Goal: Transaction & Acquisition: Purchase product/service

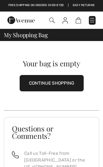
click at [72, 87] on button "CONTINUE SHOPPING" at bounding box center [52, 83] width 64 height 16
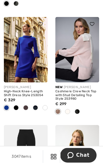
scroll to position [452, 0]
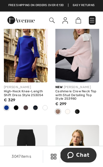
click at [84, 55] on img at bounding box center [77, 49] width 44 height 65
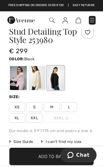
scroll to position [149, 0]
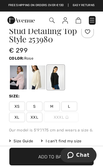
click at [21, 76] on div at bounding box center [18, 77] width 17 height 24
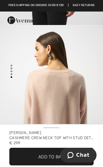
scroll to position [603, 0]
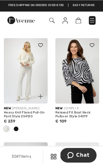
scroll to position [786, 0]
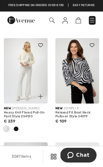
click at [30, 79] on img at bounding box center [26, 70] width 44 height 65
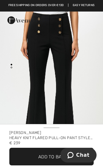
click at [73, 82] on img "1 / 1" at bounding box center [51, 89] width 103 height 154
